Goal: Task Accomplishment & Management: Manage account settings

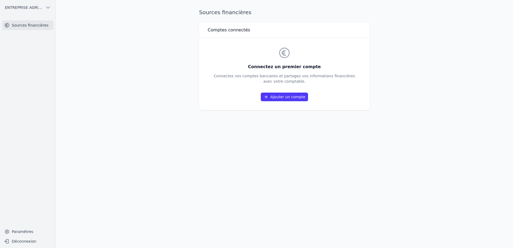
click at [282, 97] on link "Ajouter un compte" at bounding box center [284, 97] width 47 height 9
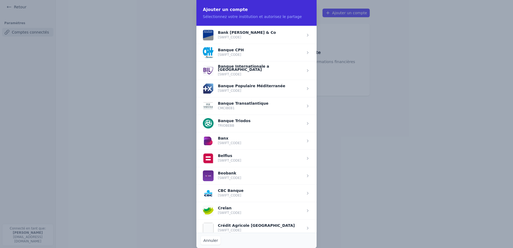
scroll to position [107, 0]
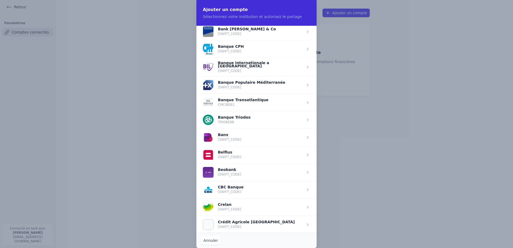
click at [239, 207] on span "button" at bounding box center [256, 206] width 120 height 17
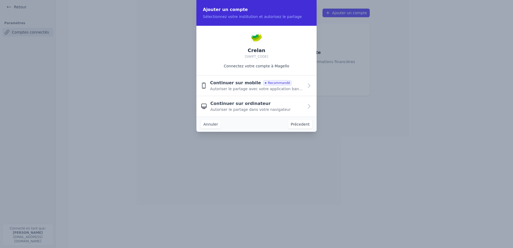
click at [213, 106] on span "Continuer sur ordinateur" at bounding box center [240, 103] width 60 height 6
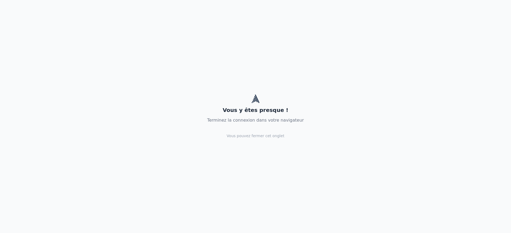
click at [259, 136] on p "Vous pouvez fermer cet onglet" at bounding box center [256, 135] width 58 height 5
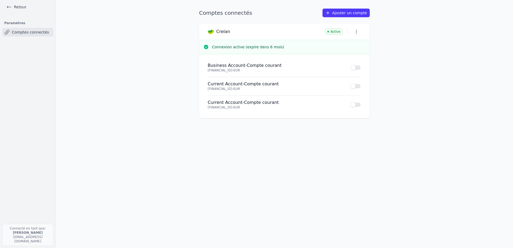
click at [357, 105] on button "Use setting" at bounding box center [355, 104] width 11 height 5
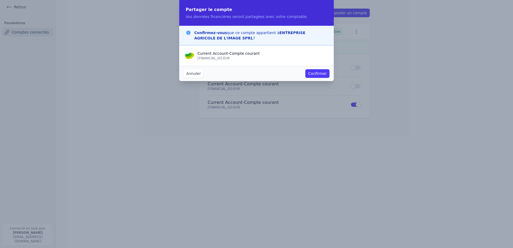
click at [314, 73] on button "Confirmer" at bounding box center [317, 73] width 24 height 9
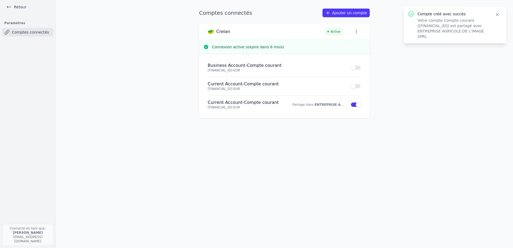
click at [352, 86] on button "Use setting" at bounding box center [355, 85] width 11 height 5
click at [354, 67] on button "Use setting" at bounding box center [355, 67] width 11 height 5
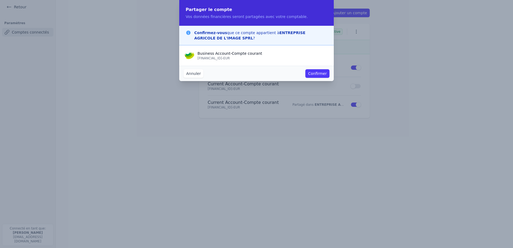
click at [320, 75] on button "Confirmer" at bounding box center [317, 73] width 24 height 9
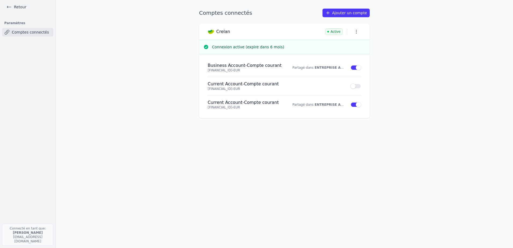
click at [244, 87] on p "[FINANCIAL_ID] - EUR" at bounding box center [276, 89] width 136 height 4
